Goal: Task Accomplishment & Management: Manage account settings

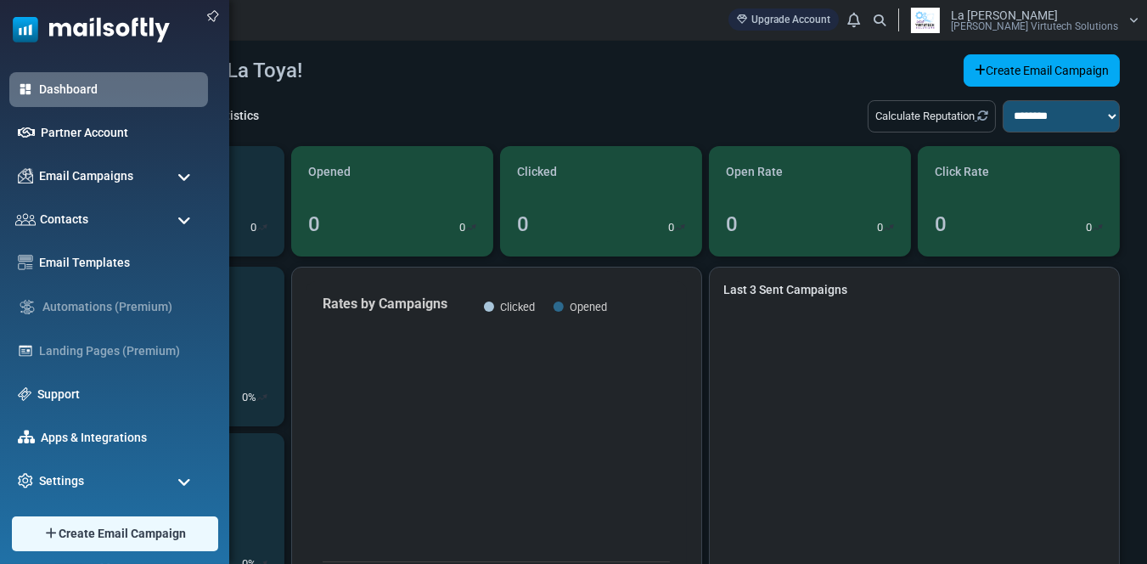
click at [187, 171] on span at bounding box center [184, 177] width 14 height 15
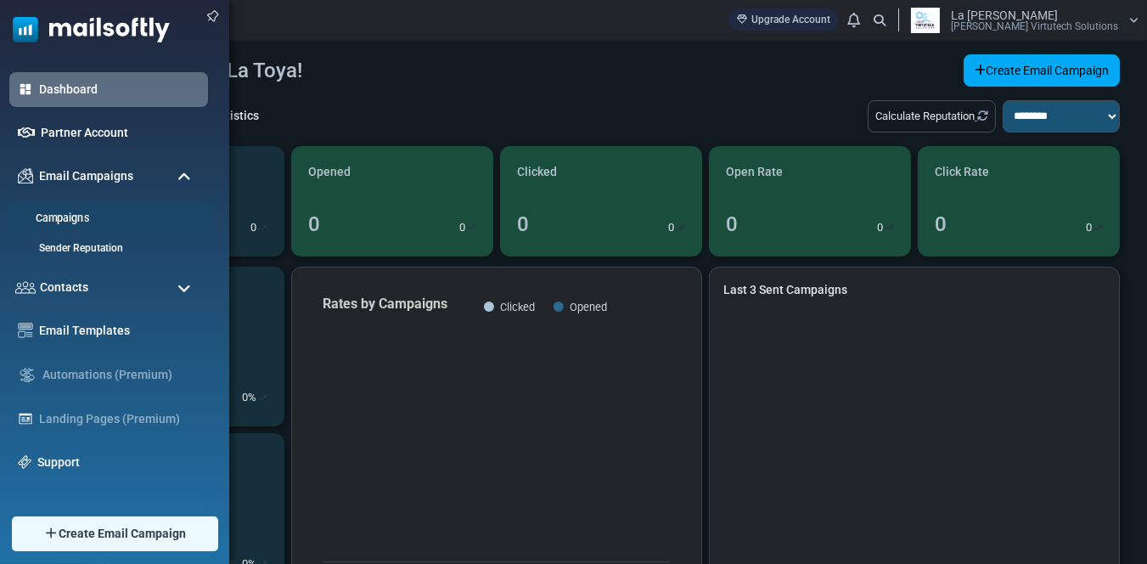
click at [64, 215] on link "Campaigns" at bounding box center [106, 219] width 204 height 16
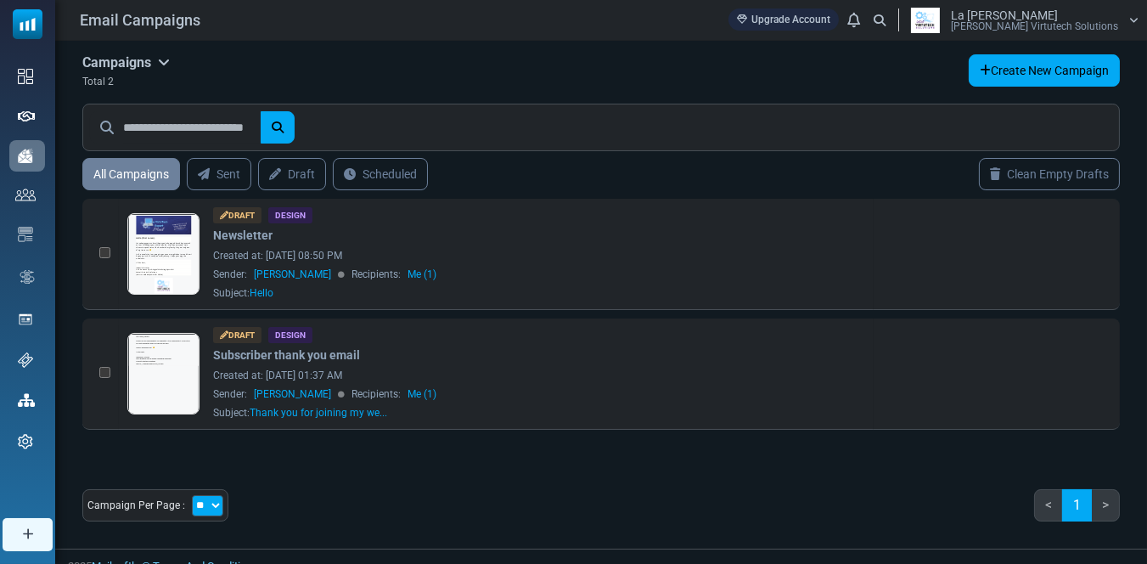
click at [1077, 31] on div "La Toya Scott La Scott Virtutech Solutions" at bounding box center [1021, 20] width 234 height 25
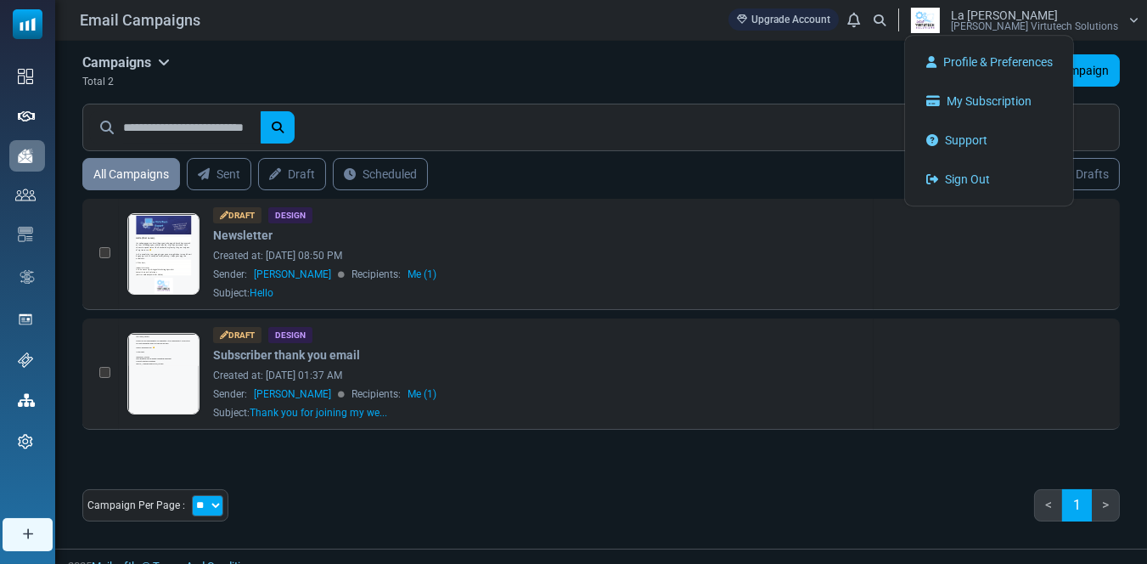
click at [542, 71] on div "Campaigns Campaigns Email Templates Archived Total 2 Create New Campaign" at bounding box center [601, 72] width 1038 height 36
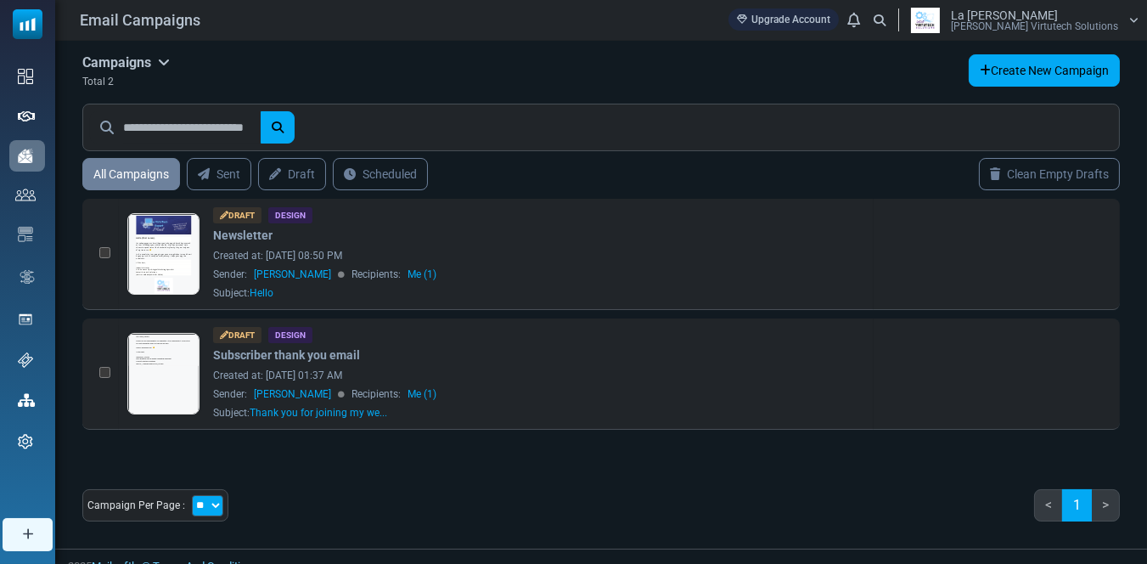
click at [439, 72] on div "Campaigns Campaigns Email Templates Archived Total 2 Create New Campaign" at bounding box center [601, 72] width 1038 height 36
drag, startPoint x: 486, startPoint y: 504, endPoint x: 469, endPoint y: 465, distance: 42.6
click at [486, 504] on div "Campaign Per Page : ** ** ** < 1 >" at bounding box center [601, 512] width 1038 height 46
click at [1046, 21] on span "[PERSON_NAME] Virtutech Solutions" at bounding box center [1034, 26] width 167 height 10
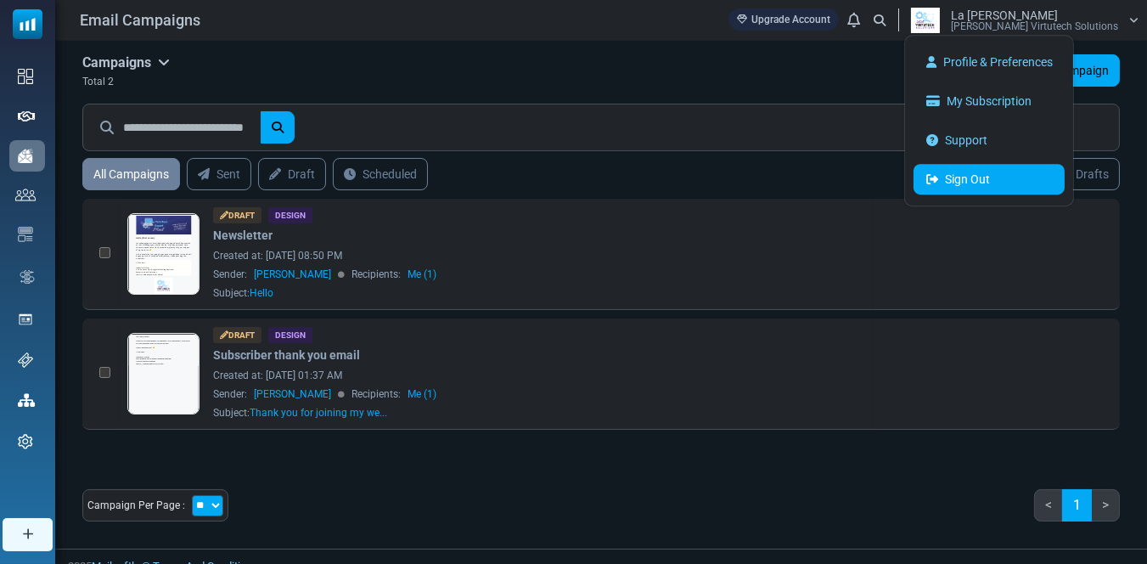
click at [1022, 180] on link "Sign Out" at bounding box center [989, 179] width 151 height 31
